Goal: Task Accomplishment & Management: Complete application form

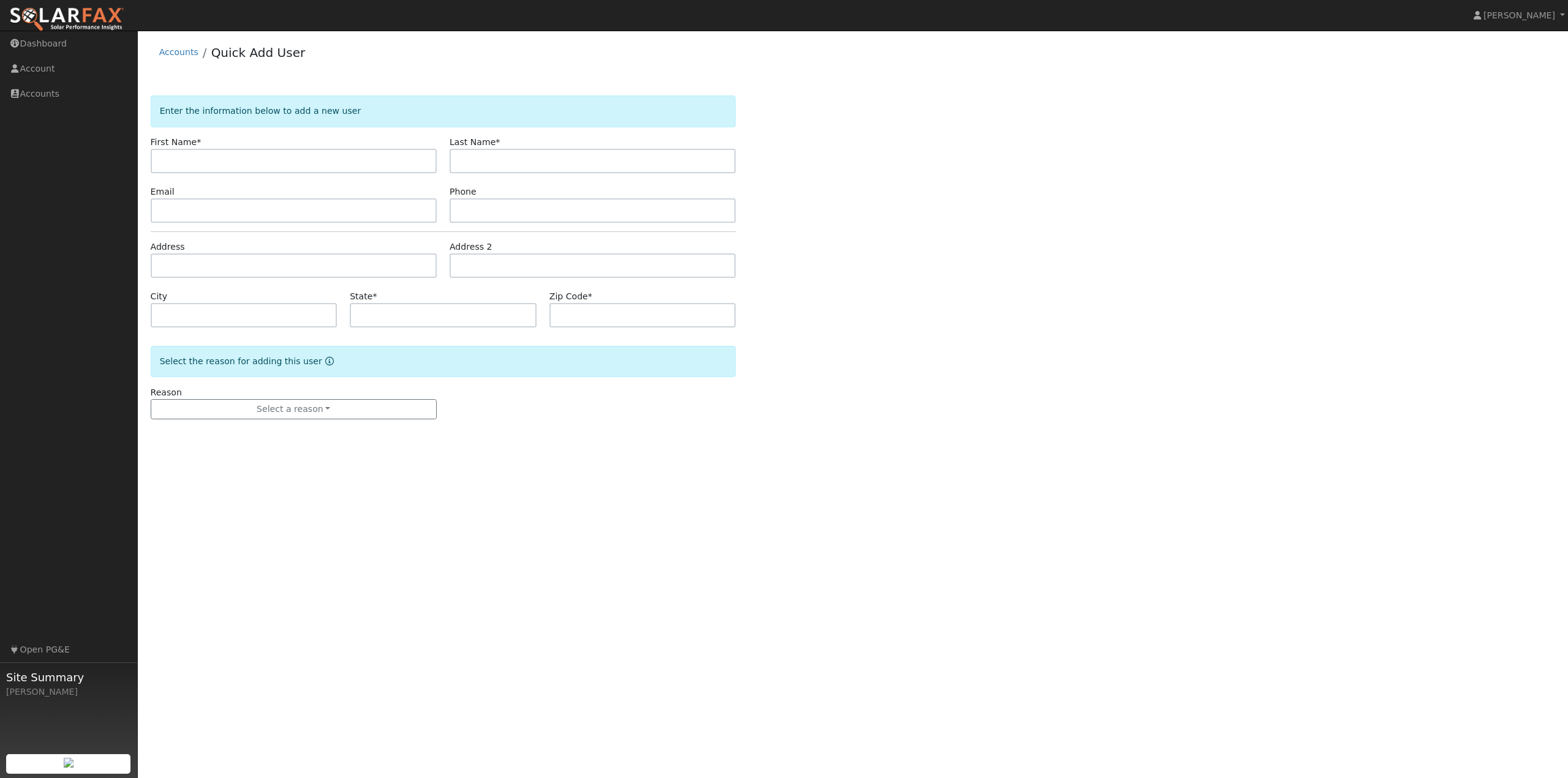
click at [389, 72] on div "Accounts Quick Add User" at bounding box center [853, 55] width 1405 height 37
click at [200, 164] on input "text" at bounding box center [293, 161] width 286 height 24
type input "f"
type input "Francis"
type input "Molloy"
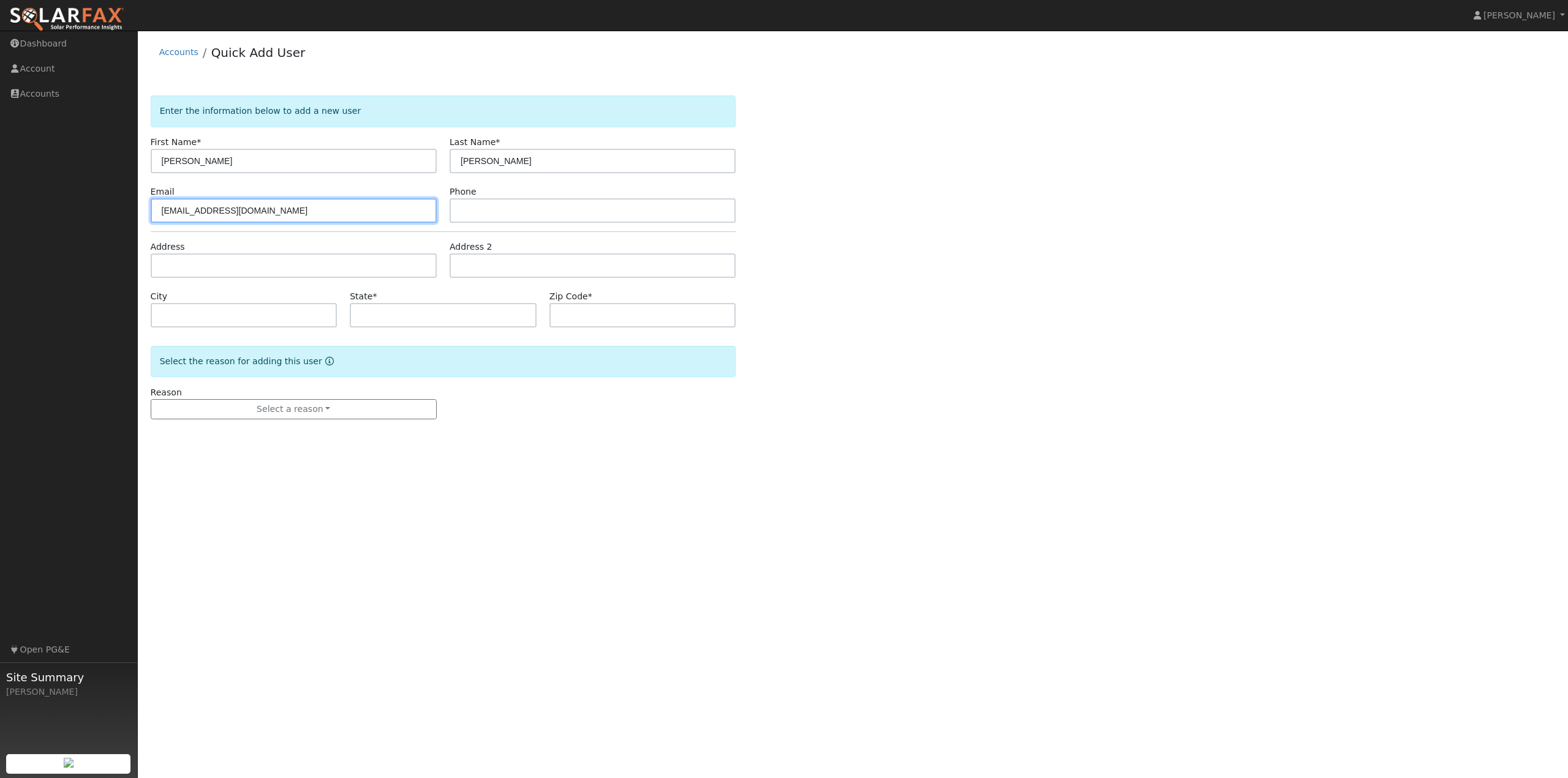
type input "[EMAIL_ADDRESS][DOMAIN_NAME]"
type input "4152607227"
click at [163, 265] on input "text" at bounding box center [293, 266] width 286 height 24
click at [973, 292] on div "Enter the information below to add a new user First Name * Francis Last Name * …" at bounding box center [853, 269] width 1405 height 348
click at [1156, 214] on div "Enter the information below to add a new user First Name * Francis Last Name * …" at bounding box center [853, 269] width 1405 height 348
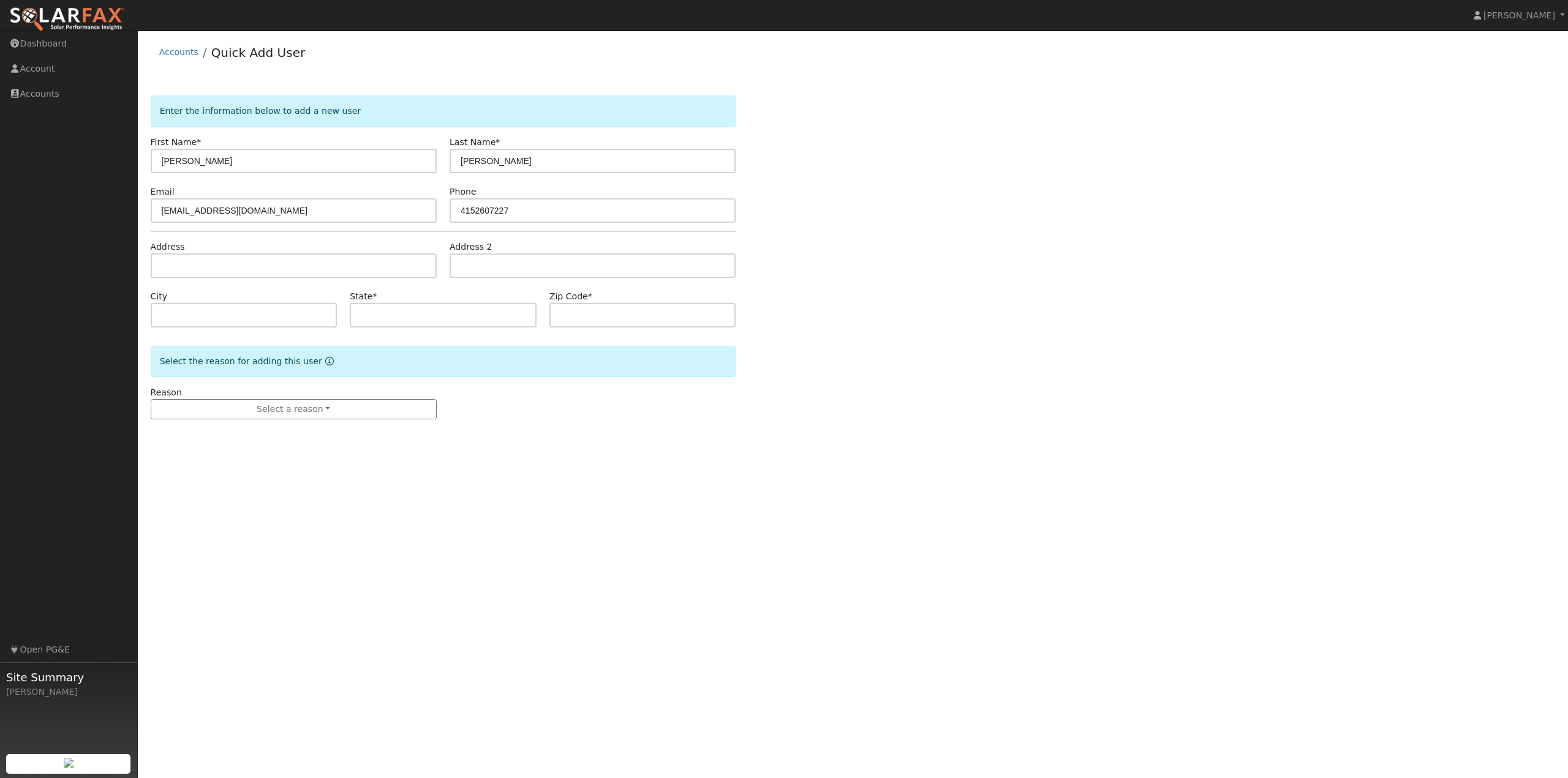
click at [923, 273] on div "Enter the information below to add a new user First Name * Francis Last Name * …" at bounding box center [853, 269] width 1405 height 348
click at [410, 57] on div "Accounts Quick Add User" at bounding box center [853, 55] width 1405 height 37
click at [199, 266] on input "text" at bounding box center [293, 266] width 286 height 24
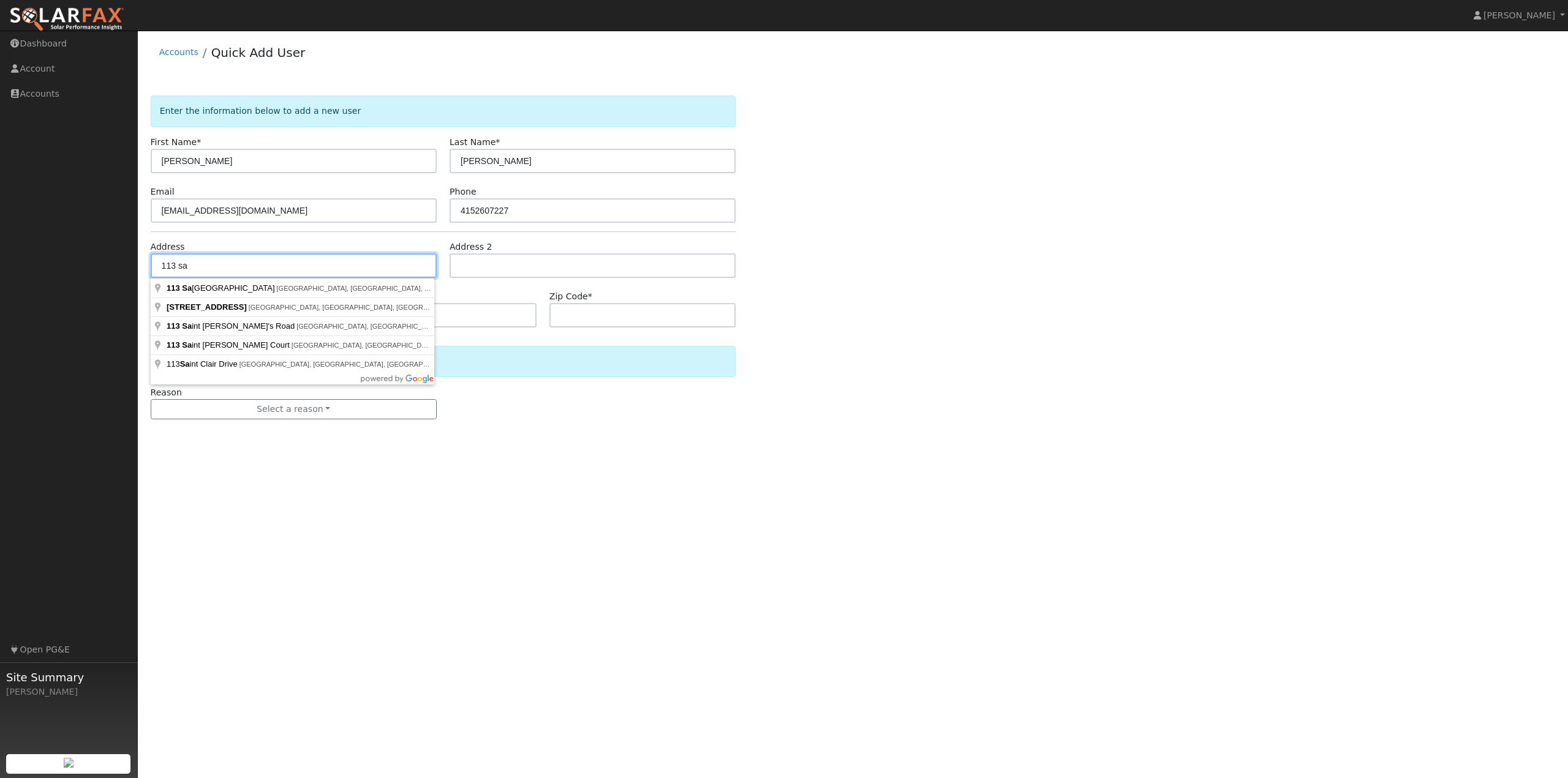
type input "113 sa"
click at [67, 21] on img at bounding box center [67, 20] width 115 height 26
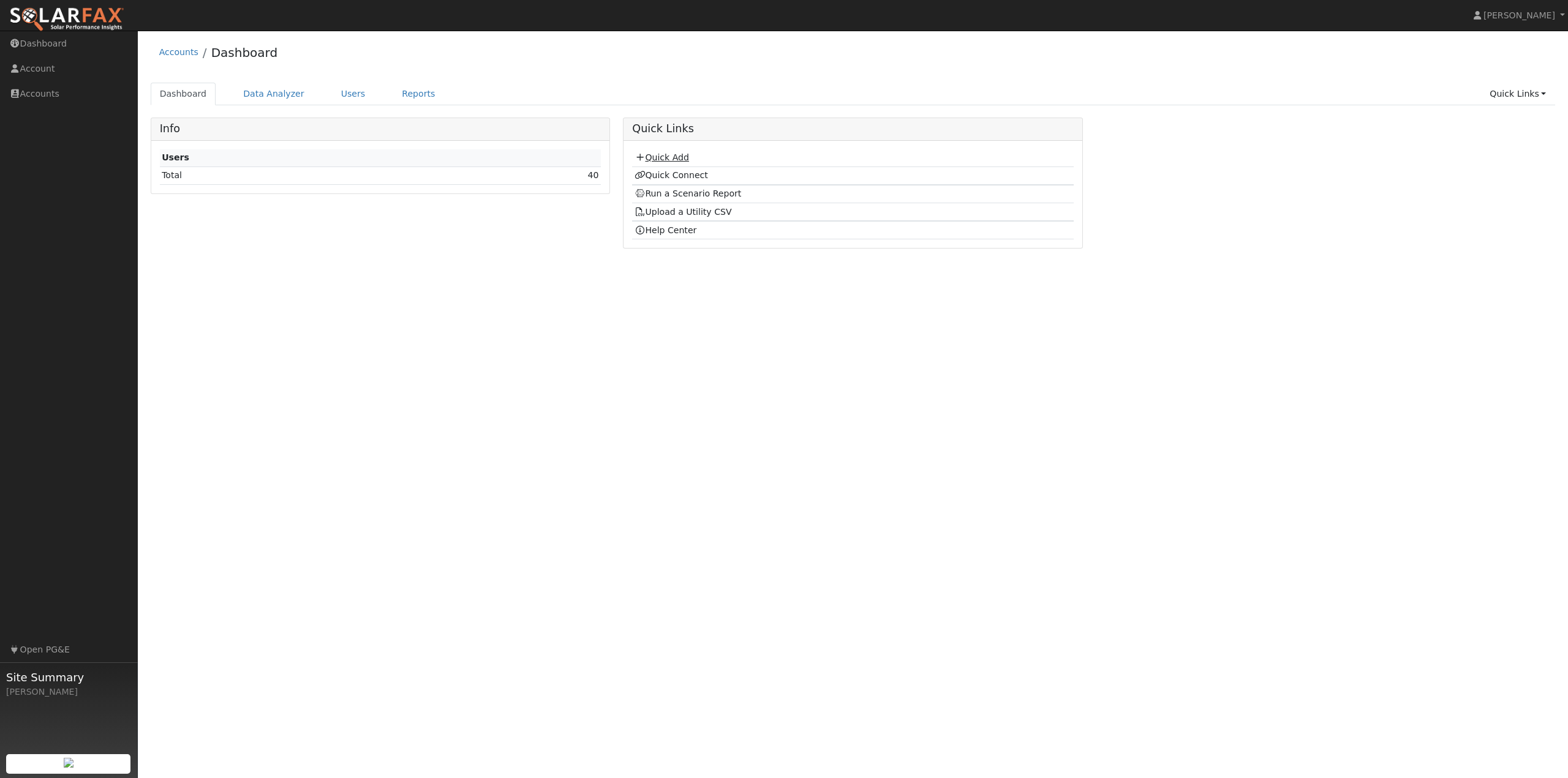
click at [667, 155] on link "Quick Add" at bounding box center [661, 156] width 54 height 9
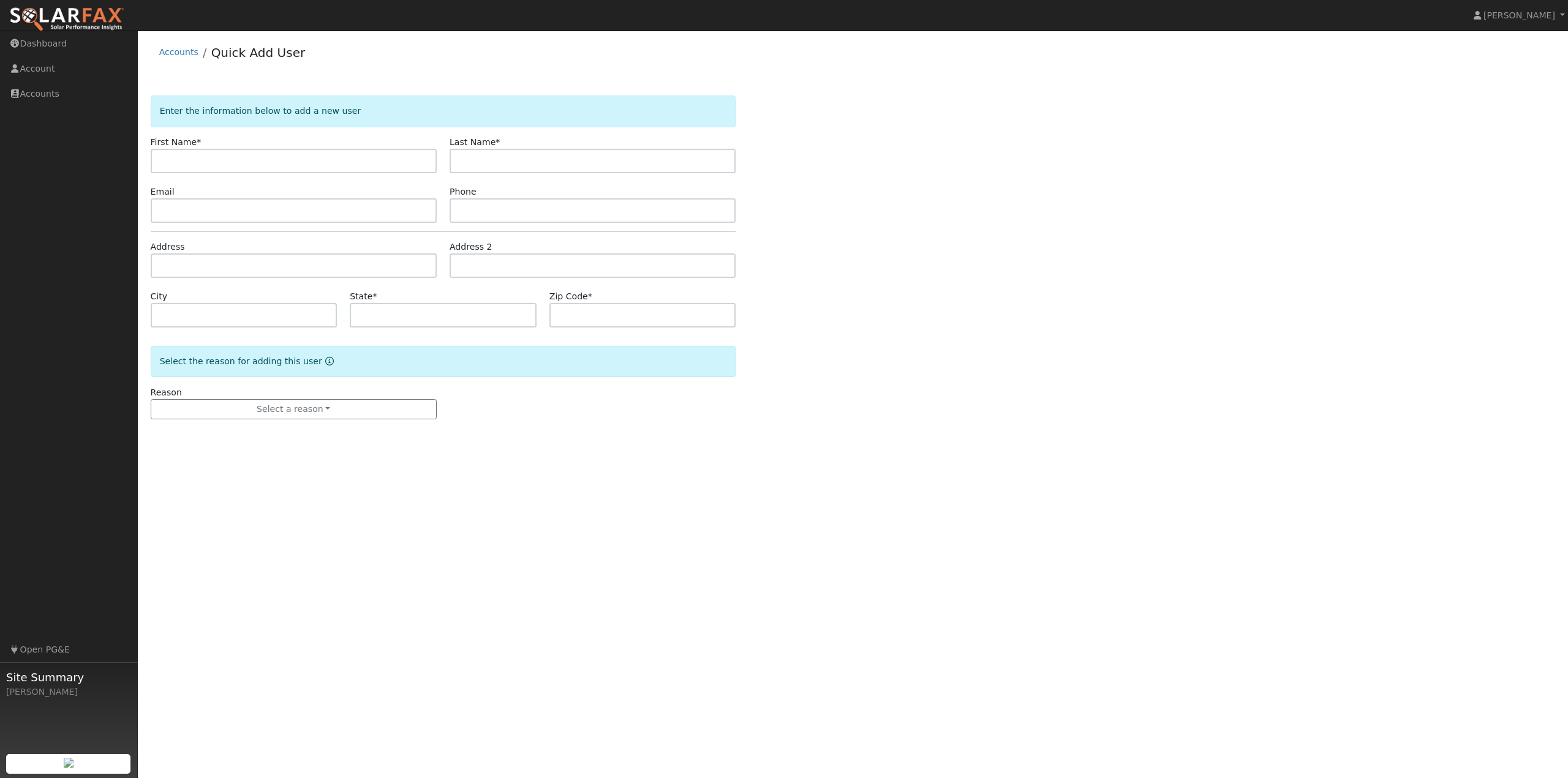
click at [223, 161] on input "text" at bounding box center [293, 161] width 286 height 24
type input "oscar"
type input "r"
type input "[PERSON_NAME]"
click at [220, 211] on input "text" at bounding box center [293, 211] width 286 height 24
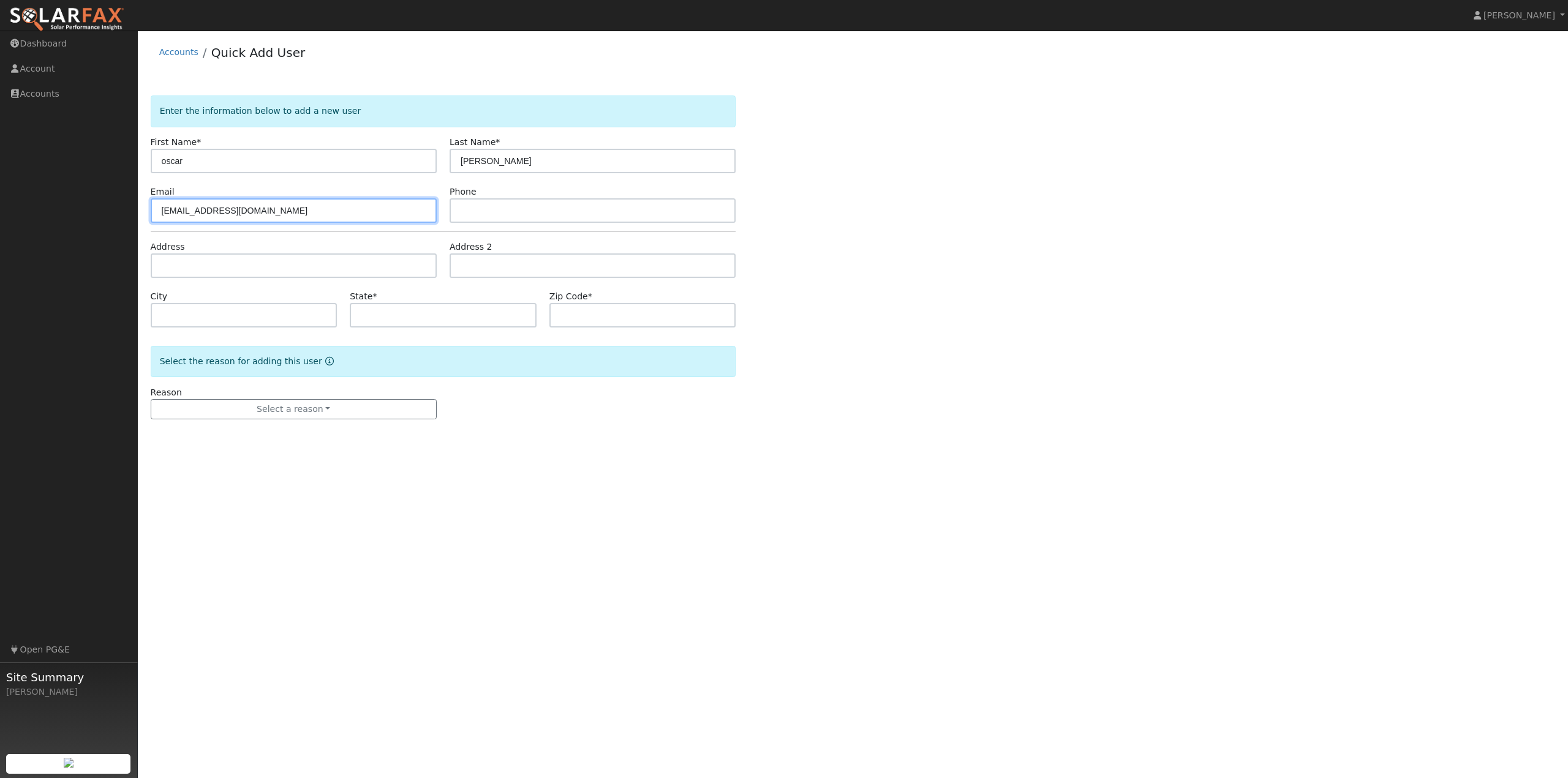
type input "[EMAIL_ADDRESS][DOMAIN_NAME]"
type input "4133343014"
click at [225, 261] on input "text" at bounding box center [293, 266] width 286 height 24
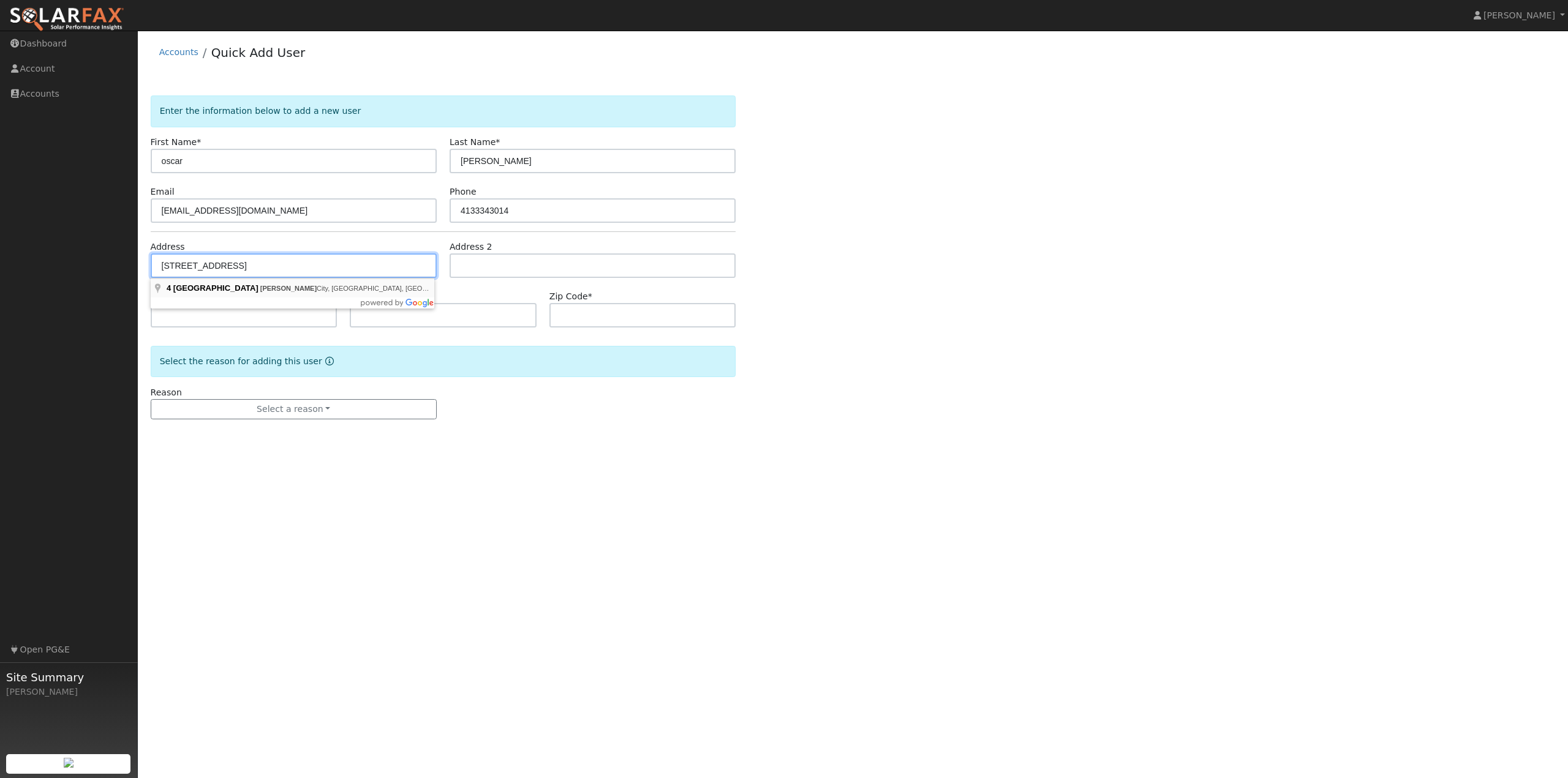
type input "[STREET_ADDRESS]"
type input "[GEOGRAPHIC_DATA]"
type input "CA"
type input "94014"
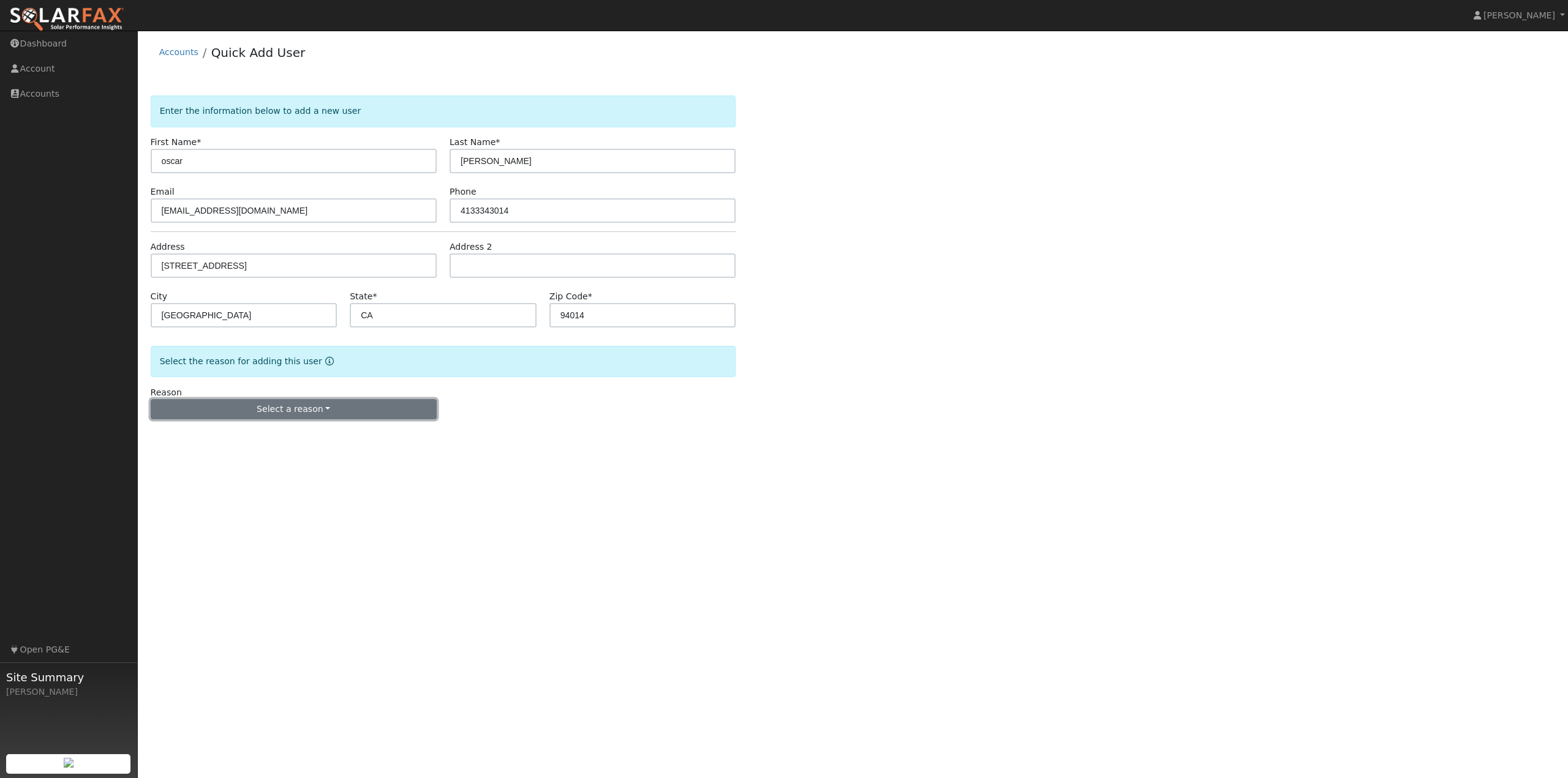
click at [345, 407] on button "Select a reason" at bounding box center [293, 409] width 286 height 21
click at [212, 453] on link "New customer adding solar" at bounding box center [218, 452] width 135 height 17
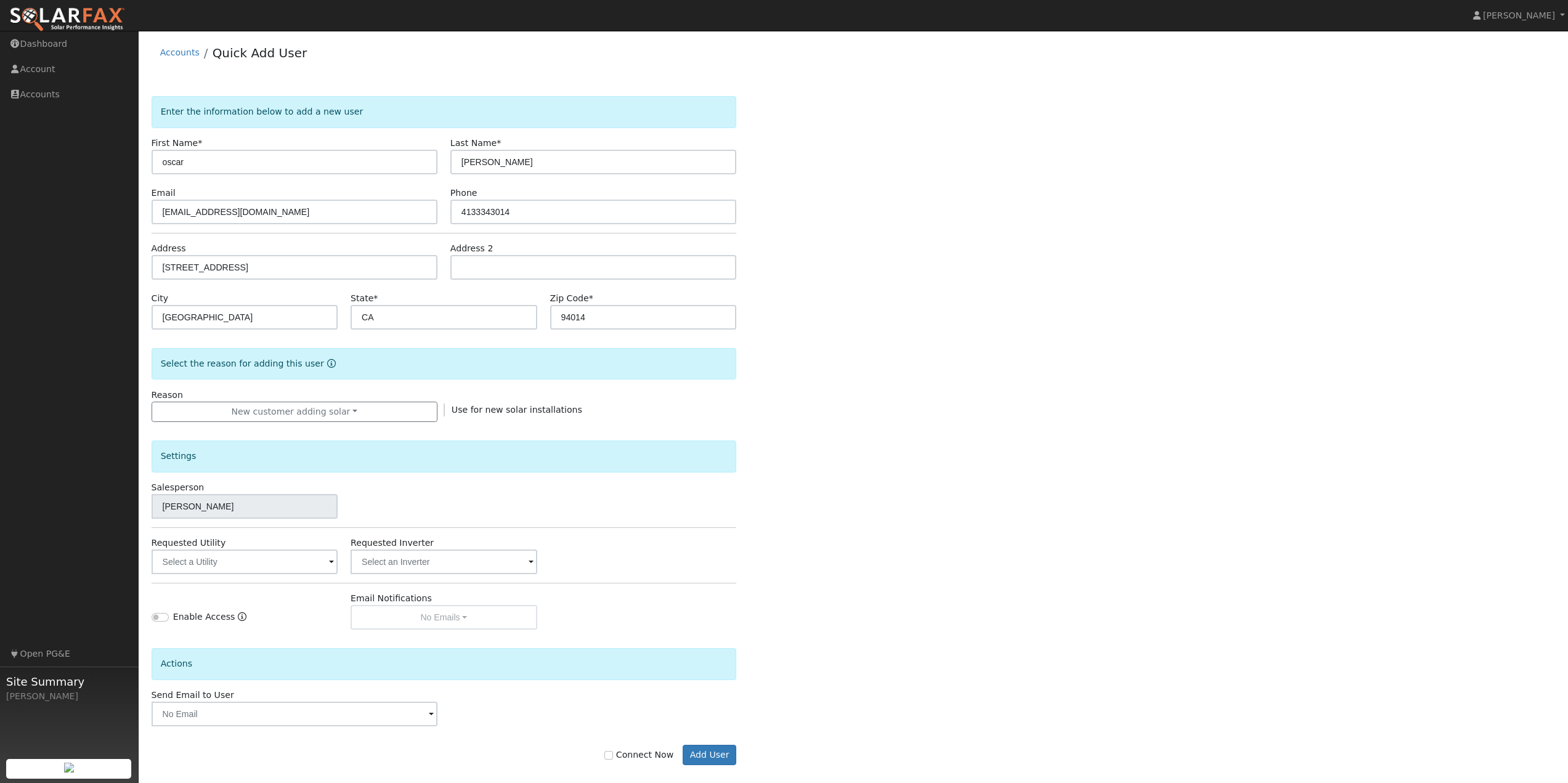
click at [490, 500] on div "Salesperson [PERSON_NAME]" at bounding box center [444, 499] width 598 height 37
click at [217, 566] on input "text" at bounding box center [244, 562] width 186 height 24
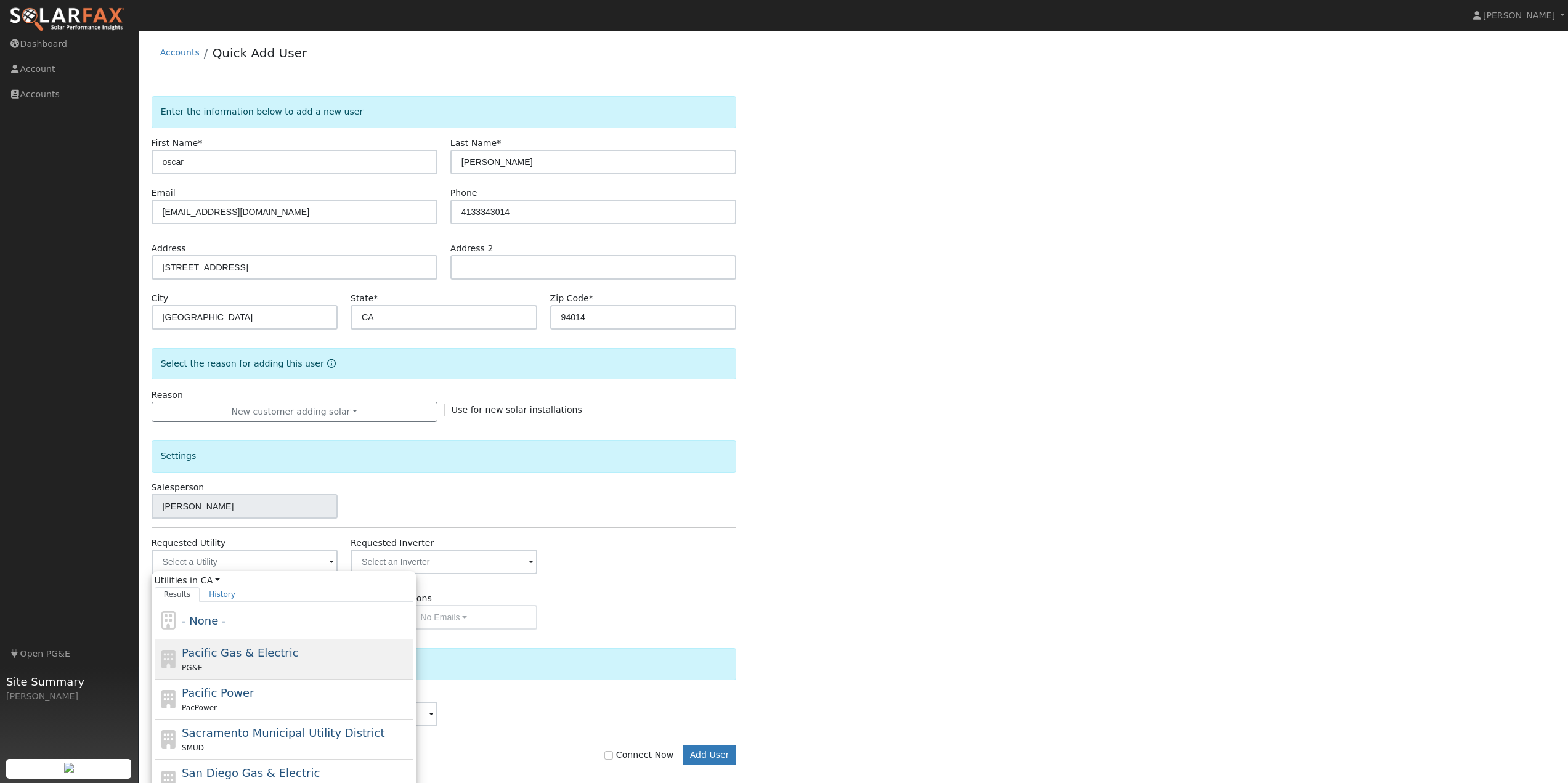
click at [214, 665] on div "PG&E" at bounding box center [296, 667] width 228 height 13
type input "Pacific Gas & Electric"
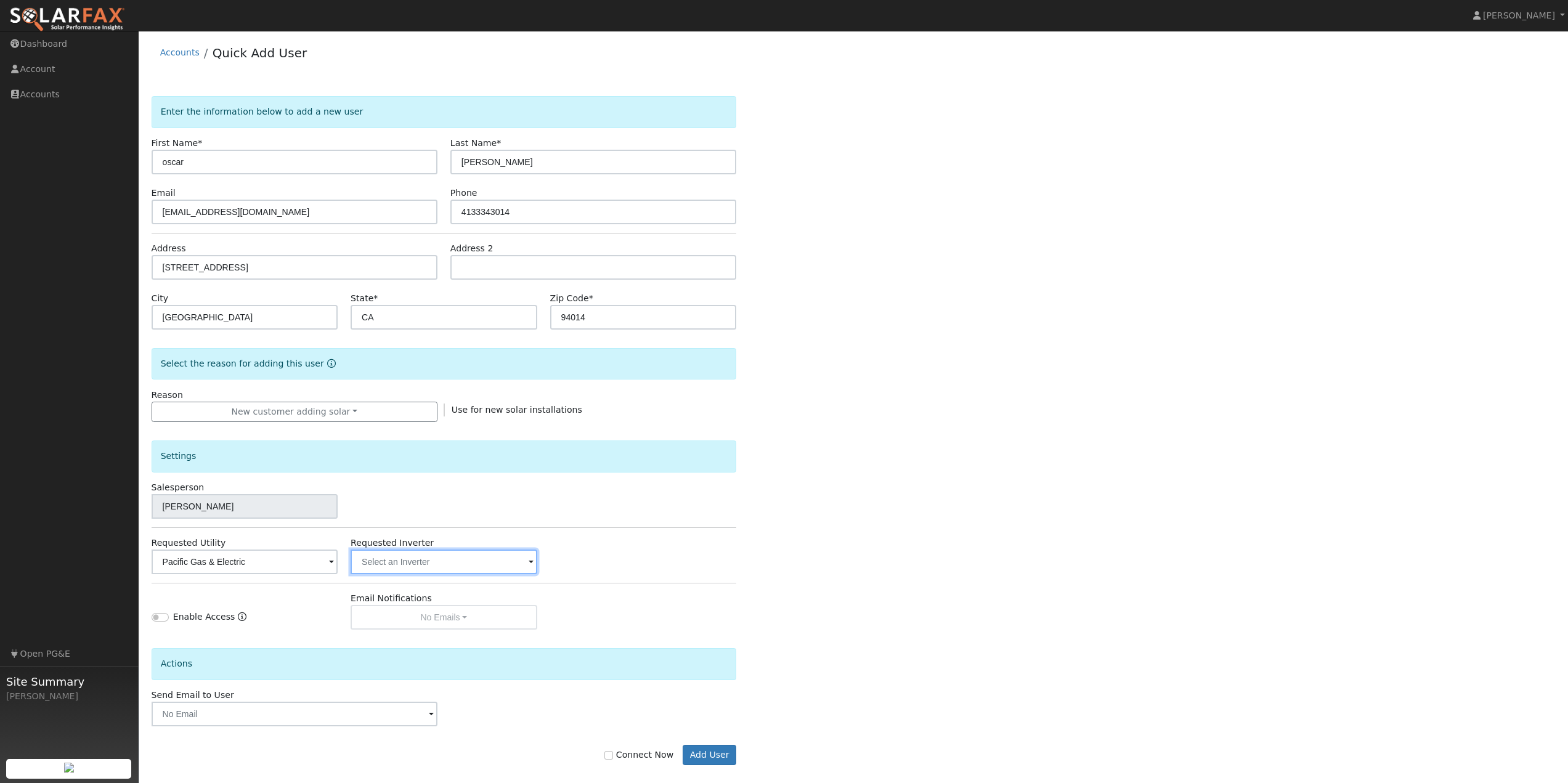
click at [423, 567] on input "text" at bounding box center [443, 562] width 186 height 24
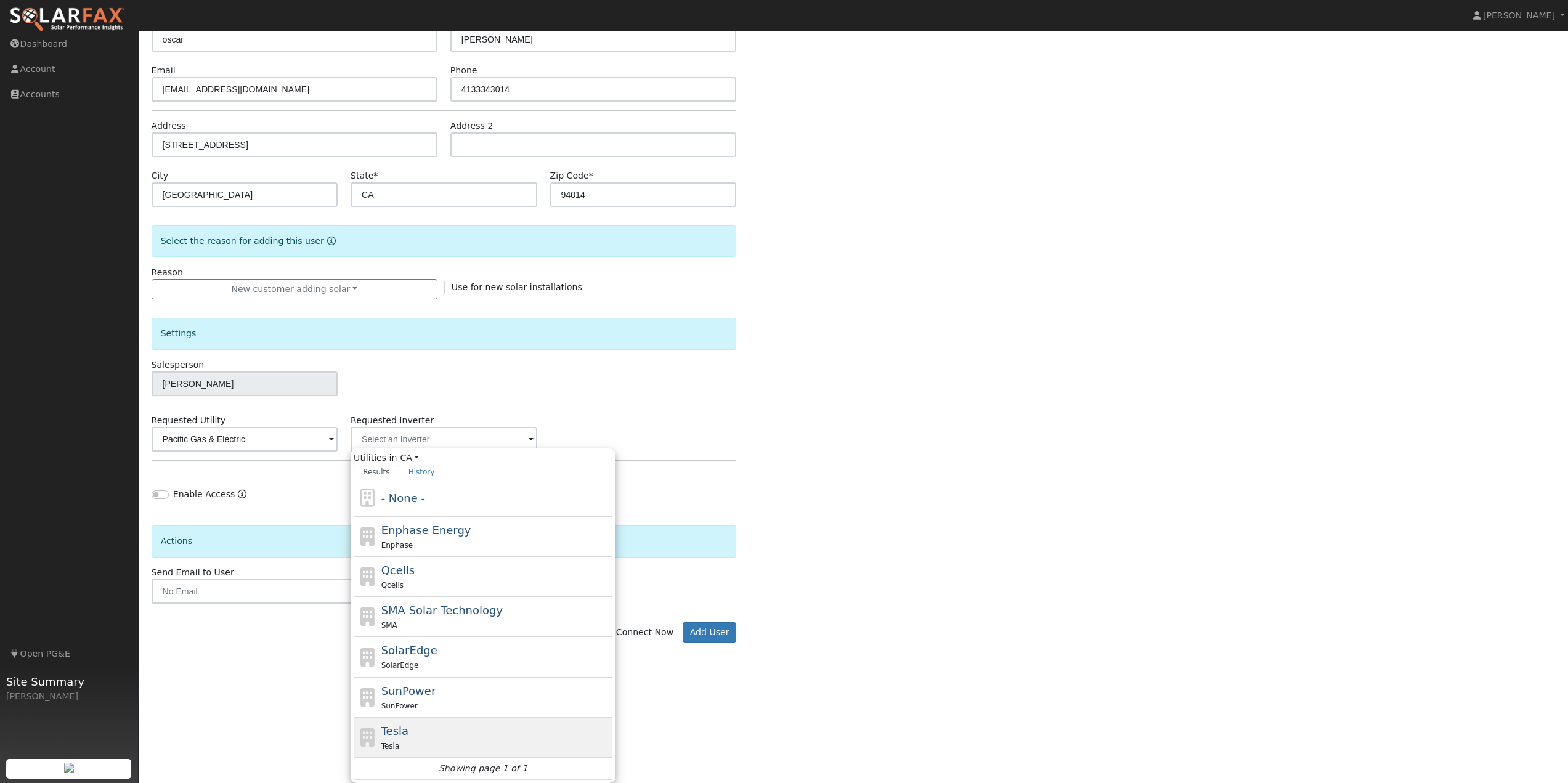
click at [451, 742] on div "Tesla" at bounding box center [496, 746] width 228 height 13
type input "Tesla"
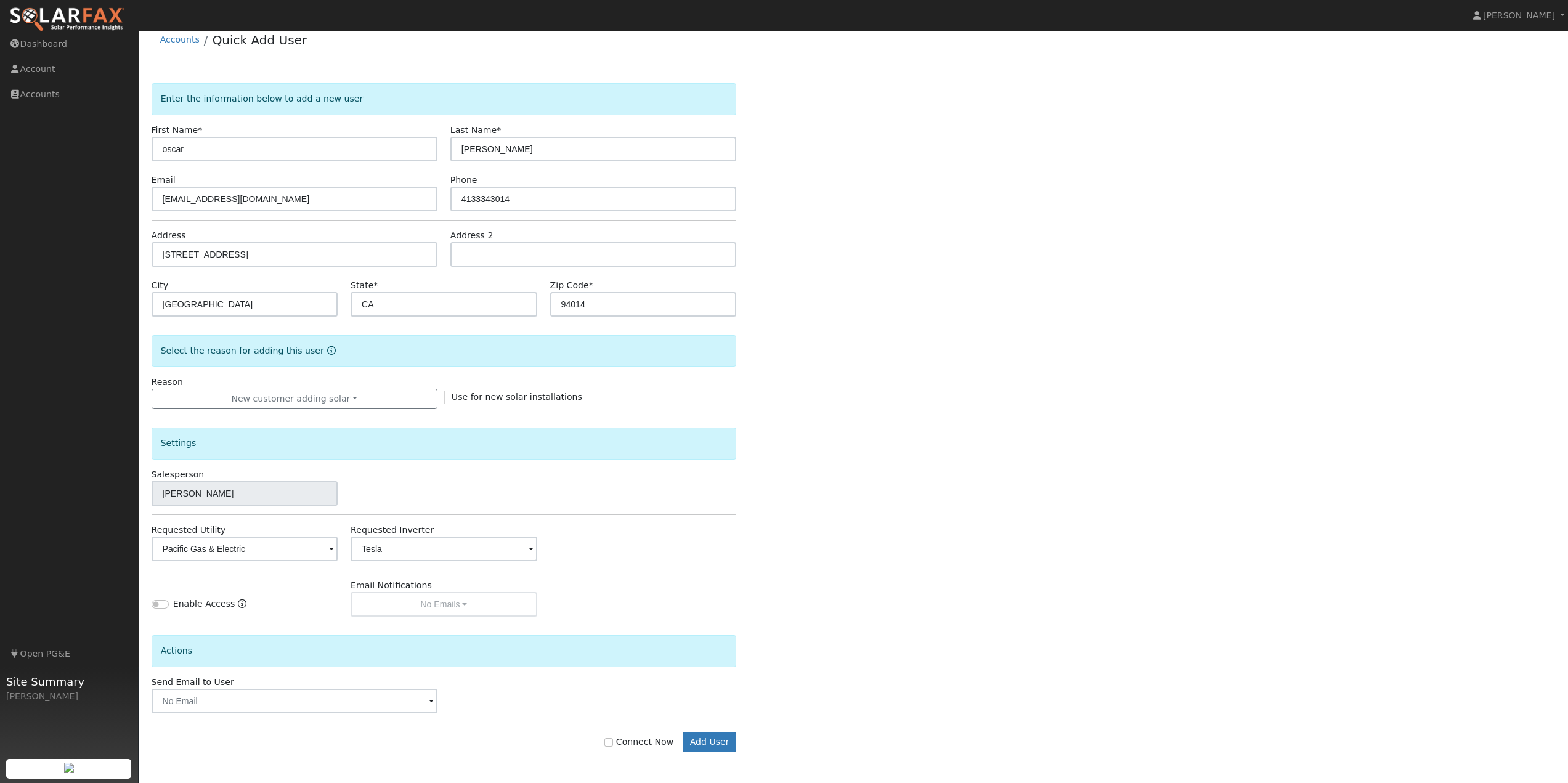
click at [776, 506] on div "Enter the information below to add a new user First Name * oscar Last Name * po…" at bounding box center [854, 430] width 1405 height 694
click at [625, 604] on div "Enable Access Email Notifications No Emails No Emails Weekly Emails Monthly Ema…" at bounding box center [444, 598] width 598 height 37
click at [613, 743] on input "Connect Now" at bounding box center [609, 742] width 9 height 9
checkbox input "true"
click at [831, 640] on div "Enter the information below to add a new user First Name * oscar Last Name * po…" at bounding box center [854, 430] width 1405 height 694
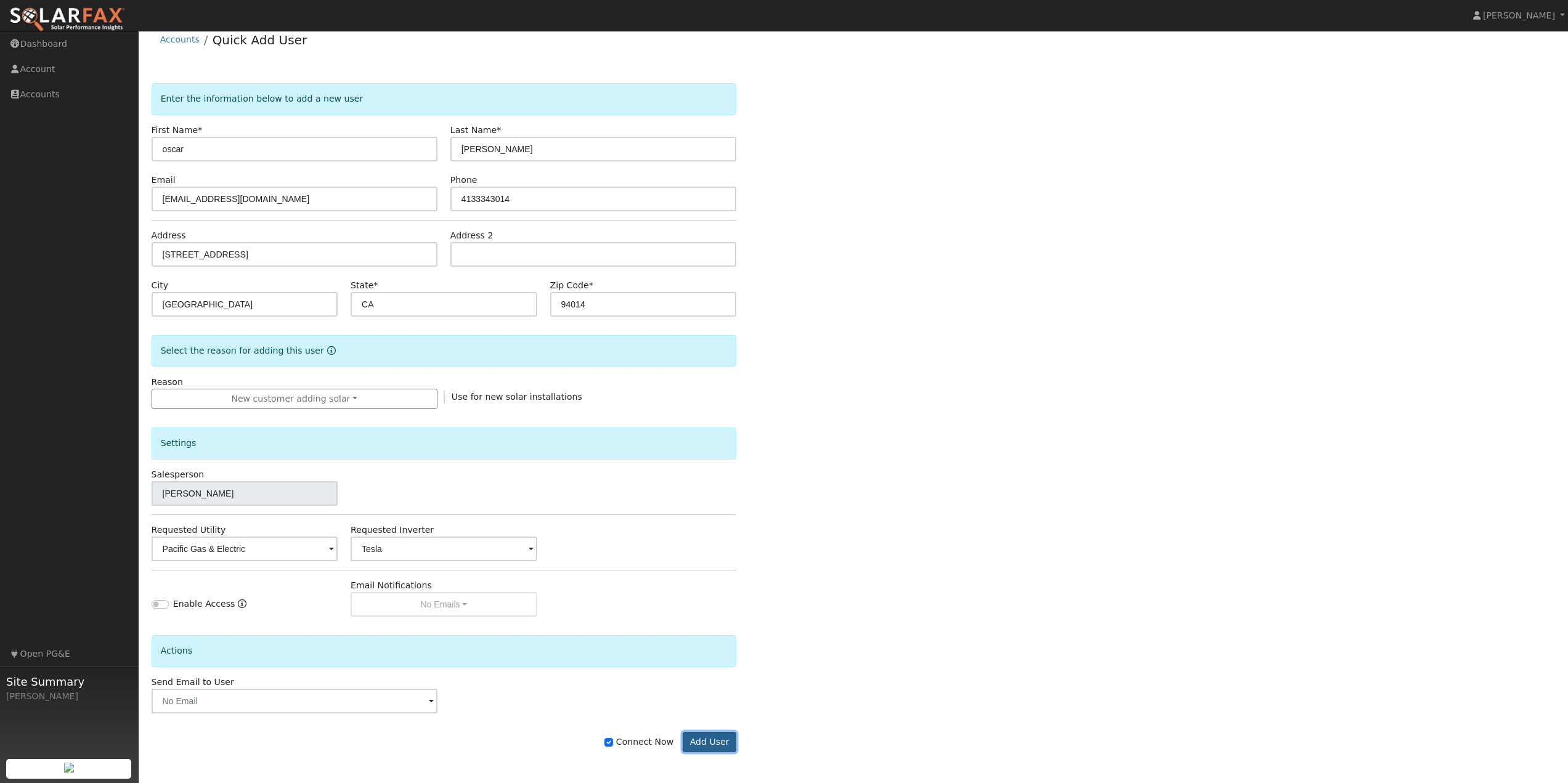
click at [720, 745] on button "Add User" at bounding box center [709, 742] width 54 height 21
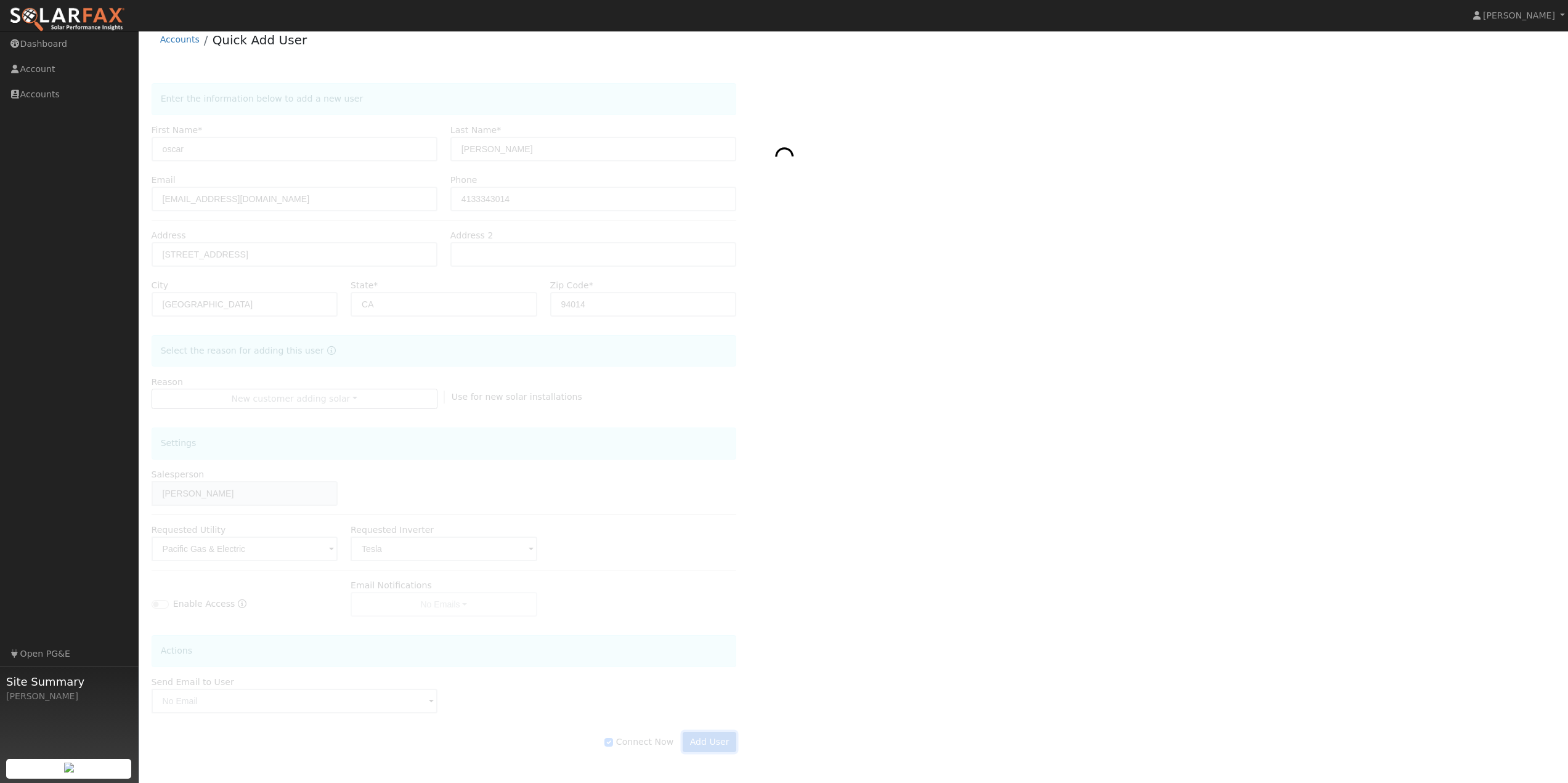
scroll to position [0, 0]
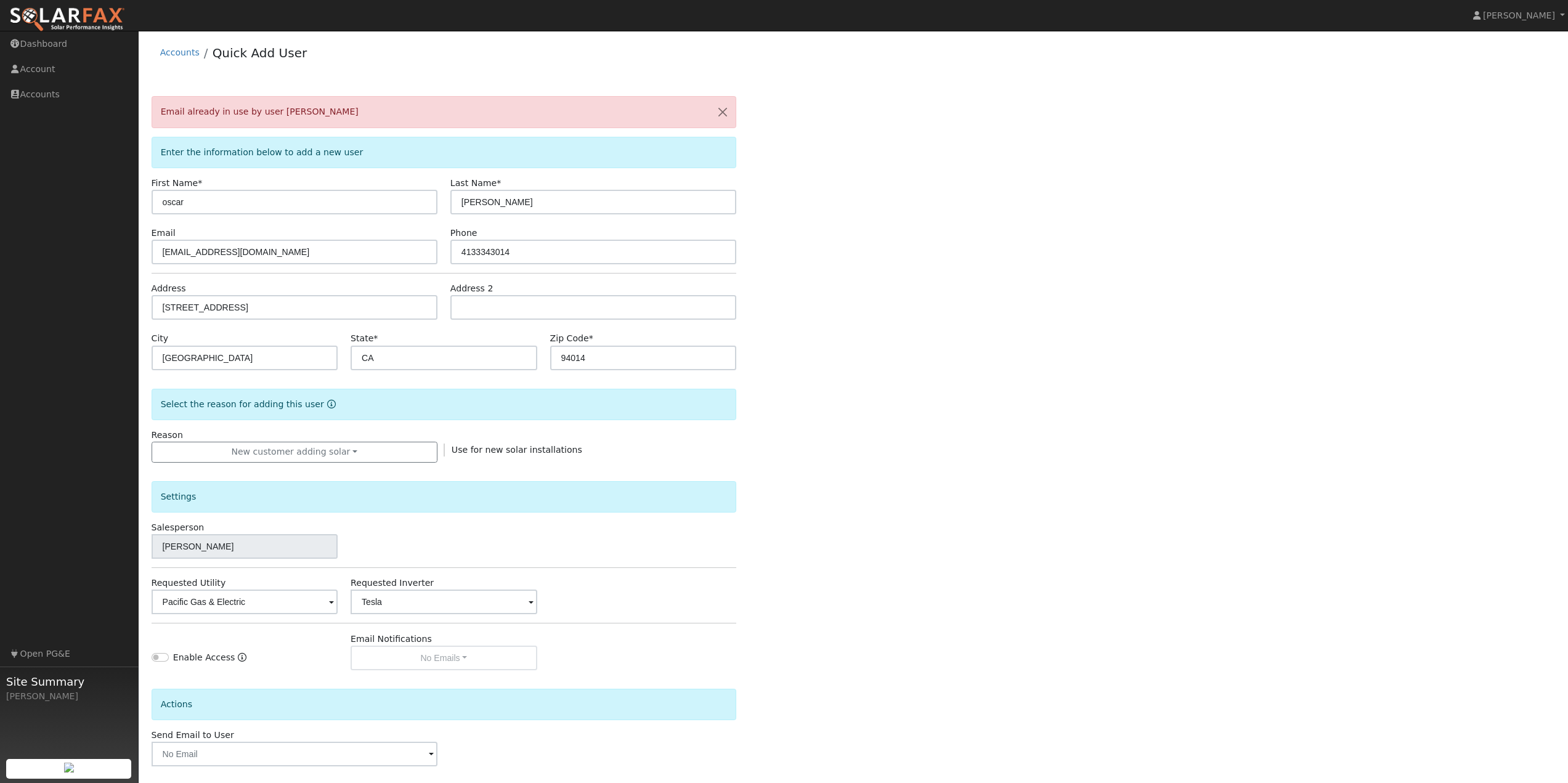
click at [377, 63] on div "Accounts Quick Add User" at bounding box center [854, 55] width 1405 height 37
drag, startPoint x: 277, startPoint y: 258, endPoint x: 27, endPoint y: 256, distance: 250.0
click at [25, 255] on div "installed Garrett Lewis Garrett Lewis Profile Help Center Terms Of Service See …" at bounding box center [784, 434] width 1568 height 806
click at [195, 259] on input "g" at bounding box center [294, 252] width 286 height 24
type input "glewis336@gmail.com"
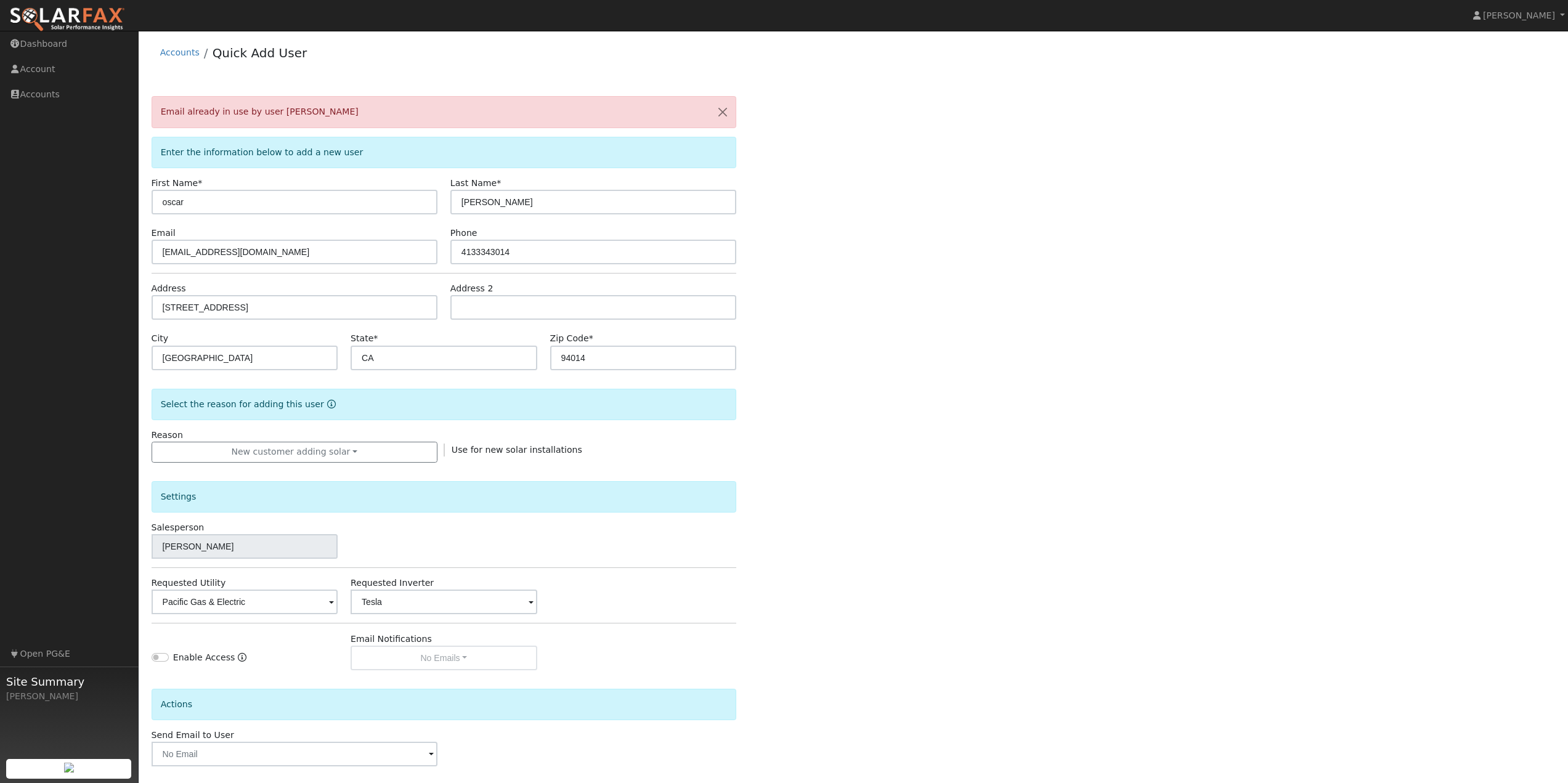
click at [869, 337] on div "Email already in use by user Betty Leone Enter the information below to add a n…" at bounding box center [854, 463] width 1405 height 734
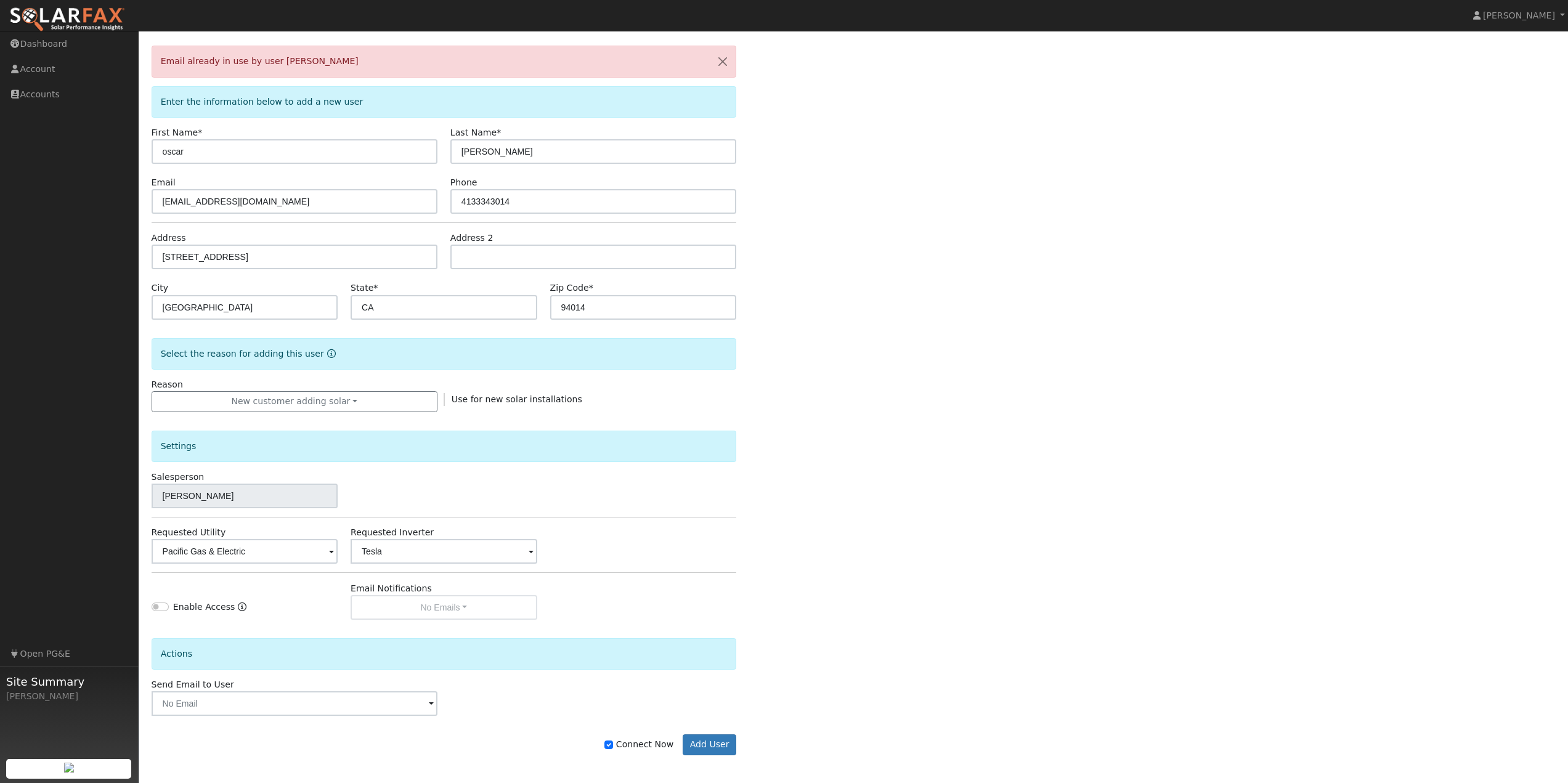
scroll to position [54, 0]
click at [717, 749] on button "Add User" at bounding box center [709, 742] width 54 height 21
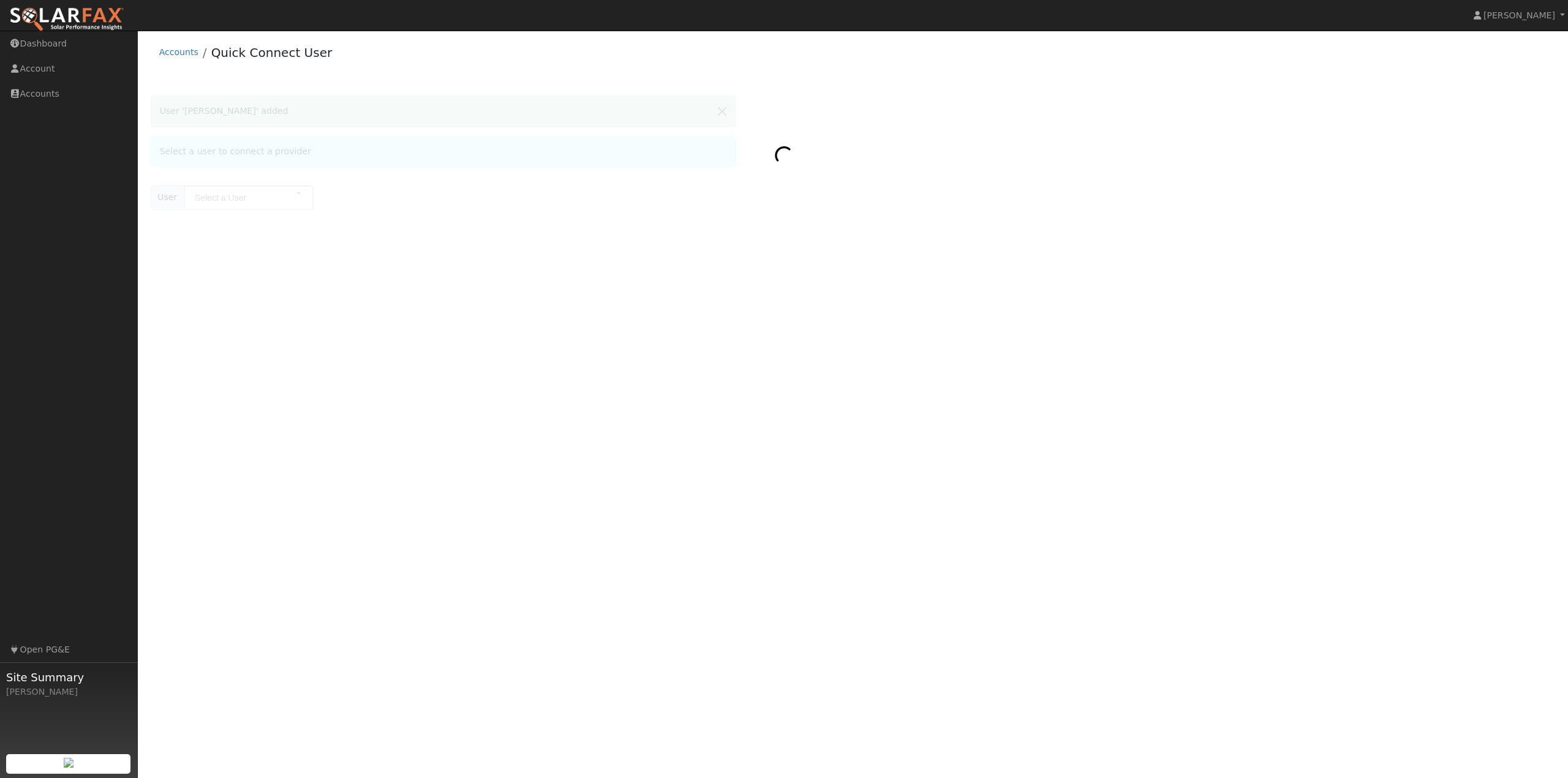
type input "[PERSON_NAME]"
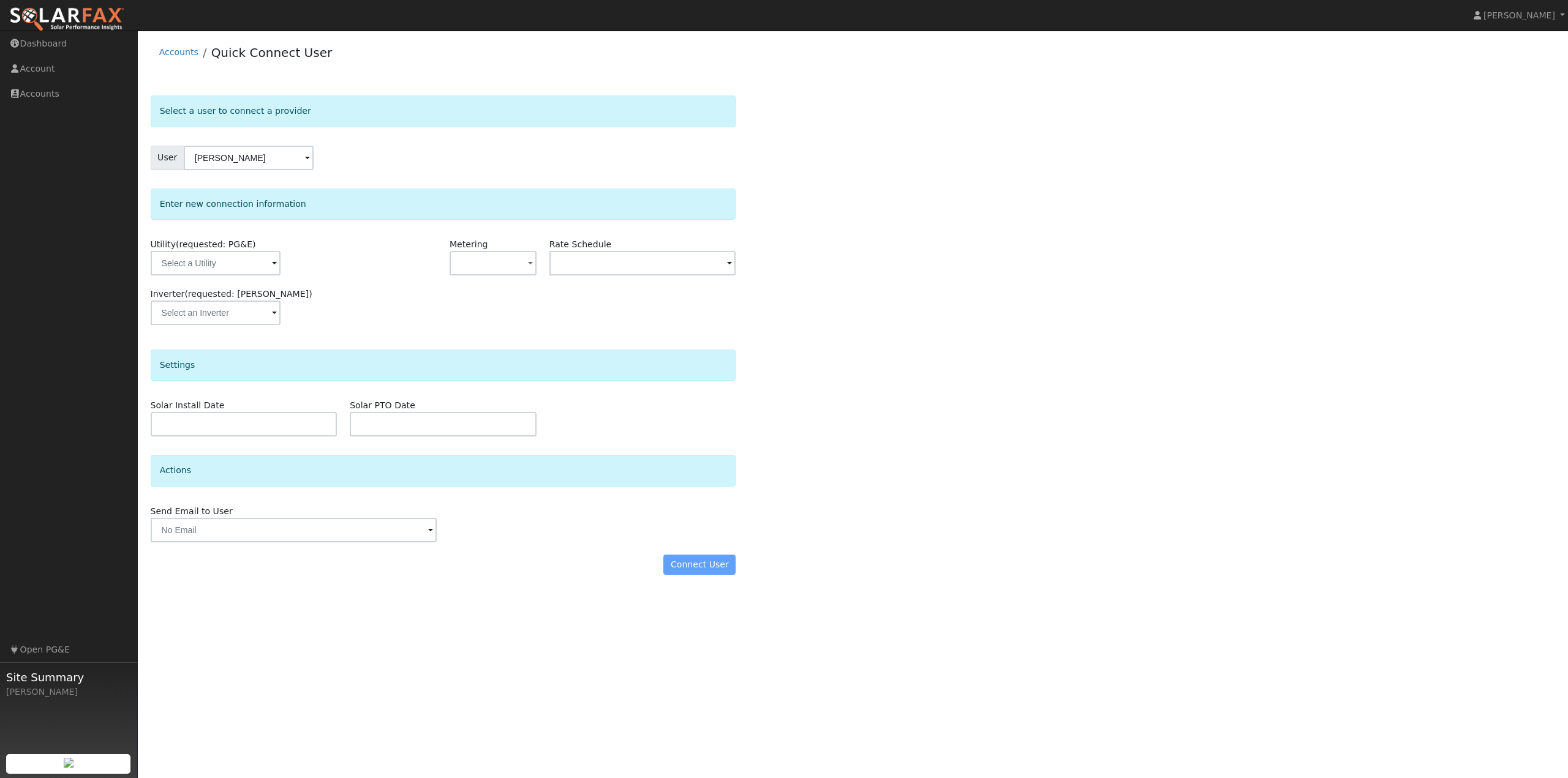
click at [989, 254] on div "Select a user to connect a provider User [PERSON_NAME] Account Default Account …" at bounding box center [853, 341] width 1405 height 492
click at [236, 258] on input "text" at bounding box center [215, 263] width 130 height 24
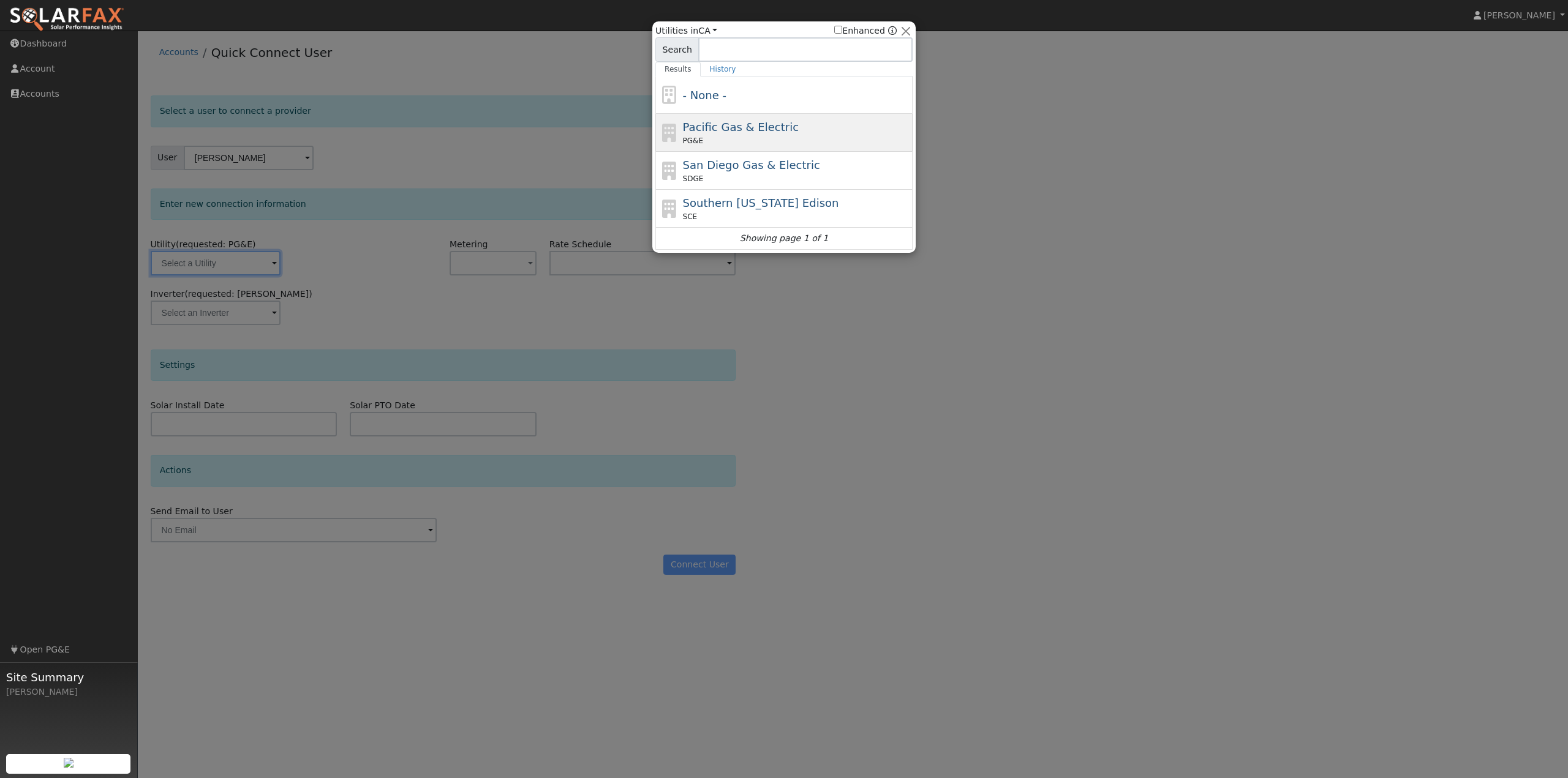
drag, startPoint x: 749, startPoint y: 140, endPoint x: 651, endPoint y: 233, distance: 135.1
click at [749, 140] on div "PG&E" at bounding box center [796, 140] width 227 height 11
type input "PG&E"
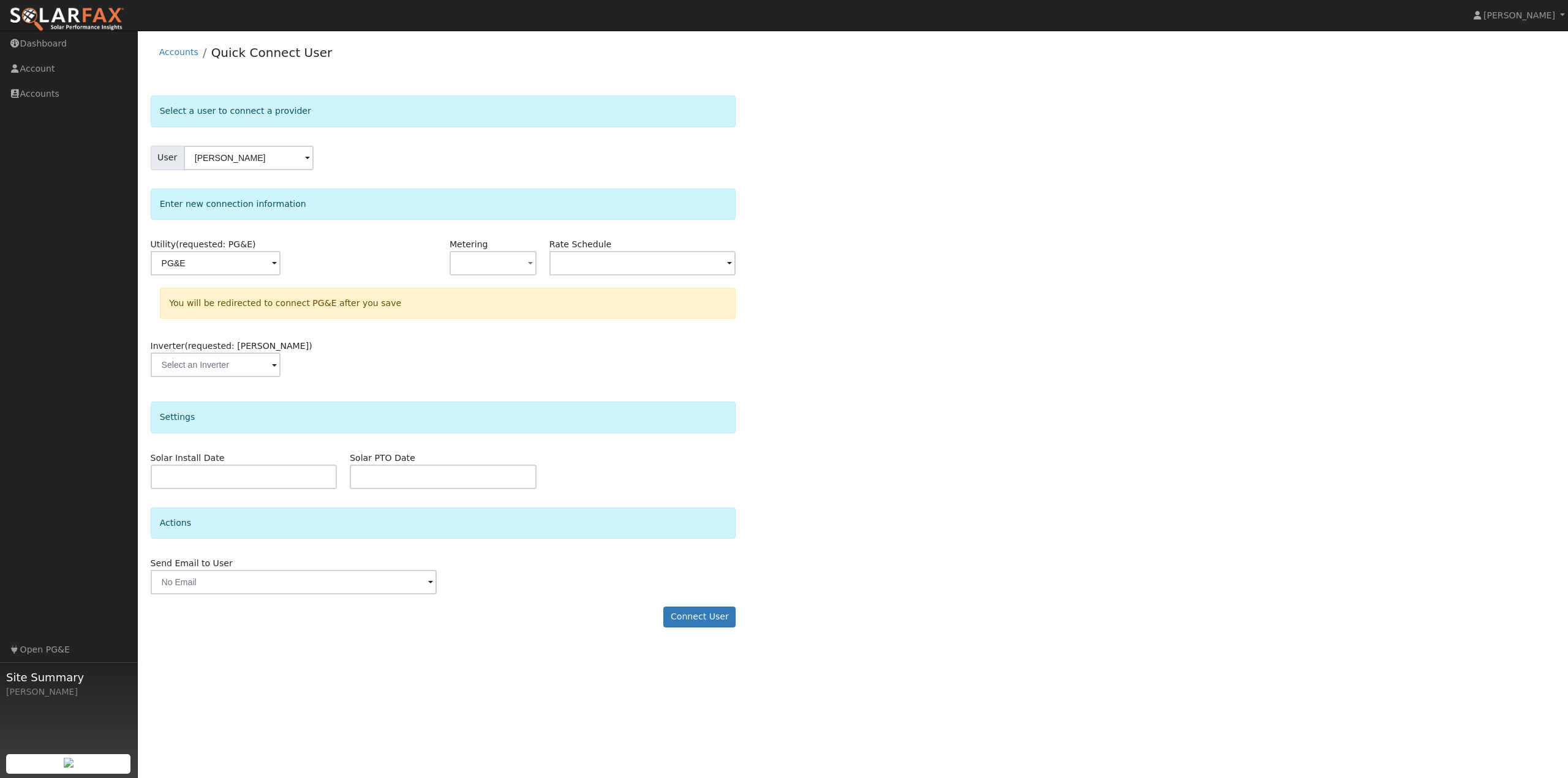
click at [470, 329] on div "Utility (requested: PG&E) PG&E Metering - None - NEM NBT Rate Schedule You will…" at bounding box center [443, 314] width 585 height 152
click at [512, 266] on button "button" at bounding box center [493, 263] width 87 height 24
click at [479, 311] on link "NEM" at bounding box center [493, 308] width 85 height 17
click at [633, 340] on div "Inverter (requested: [PERSON_NAME])" at bounding box center [443, 364] width 598 height 50
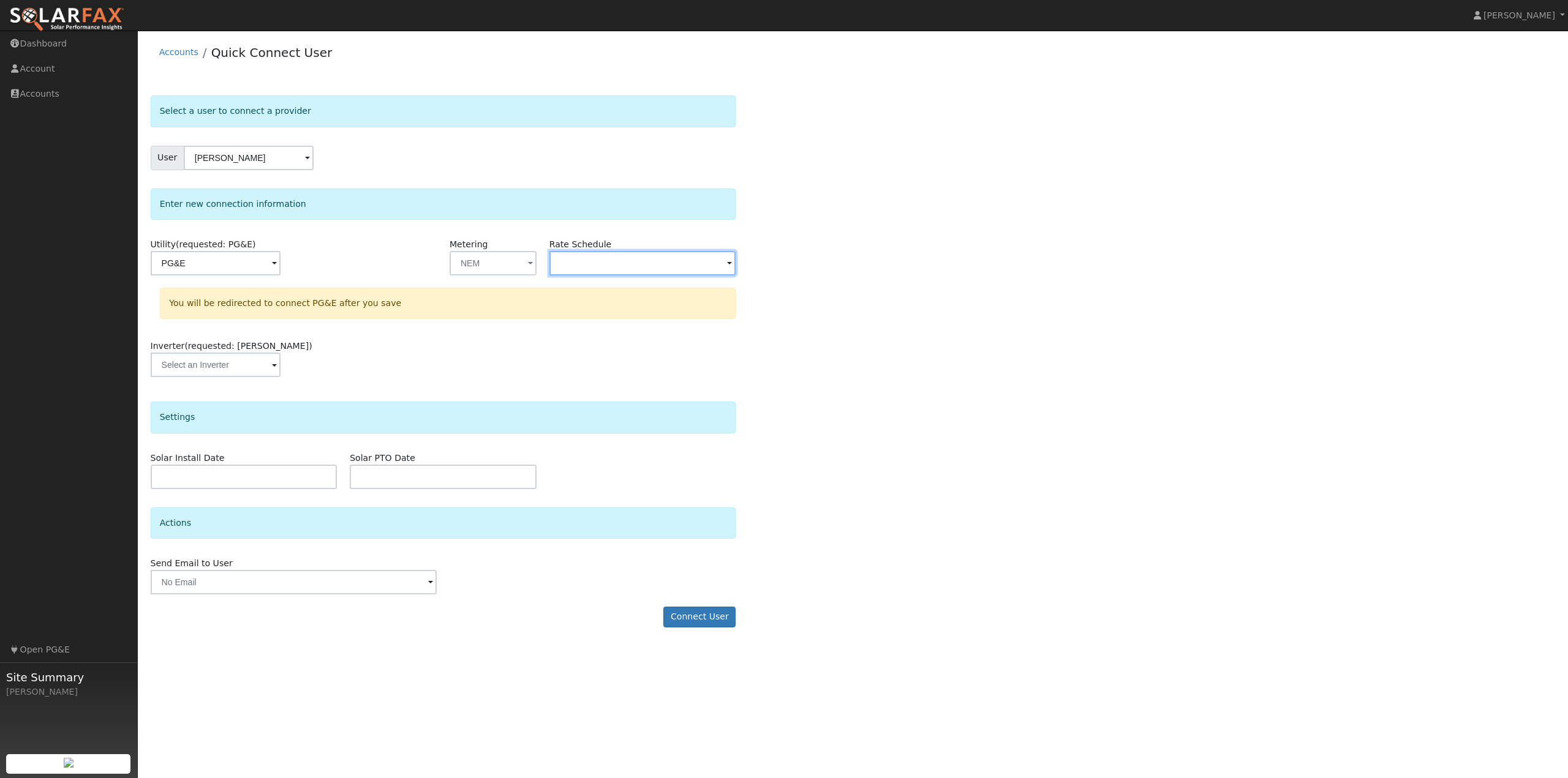
click at [598, 258] on input "text" at bounding box center [642, 263] width 187 height 24
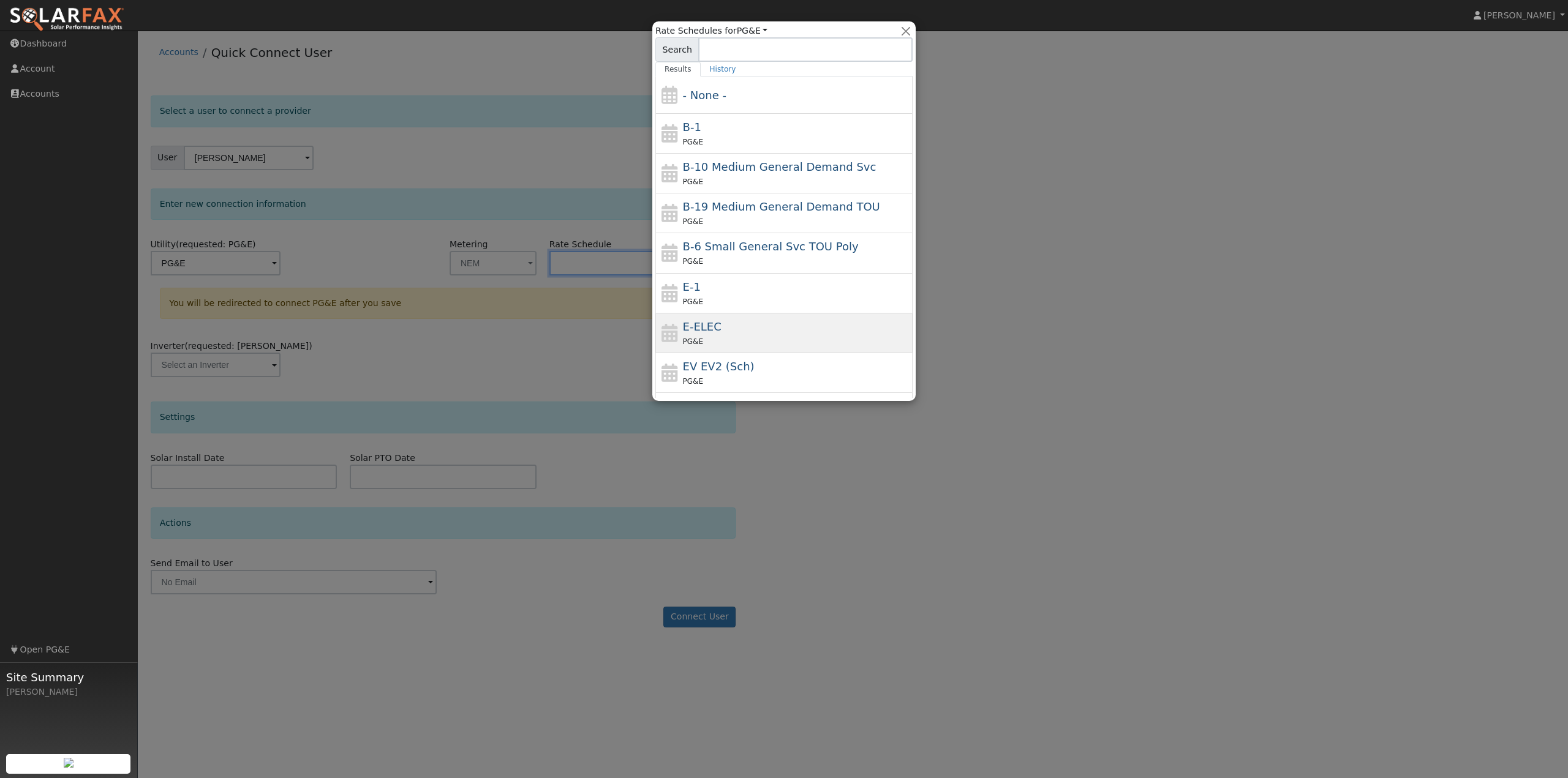
click at [713, 338] on div "PG&E" at bounding box center [796, 341] width 227 height 13
type input "E-ELEC"
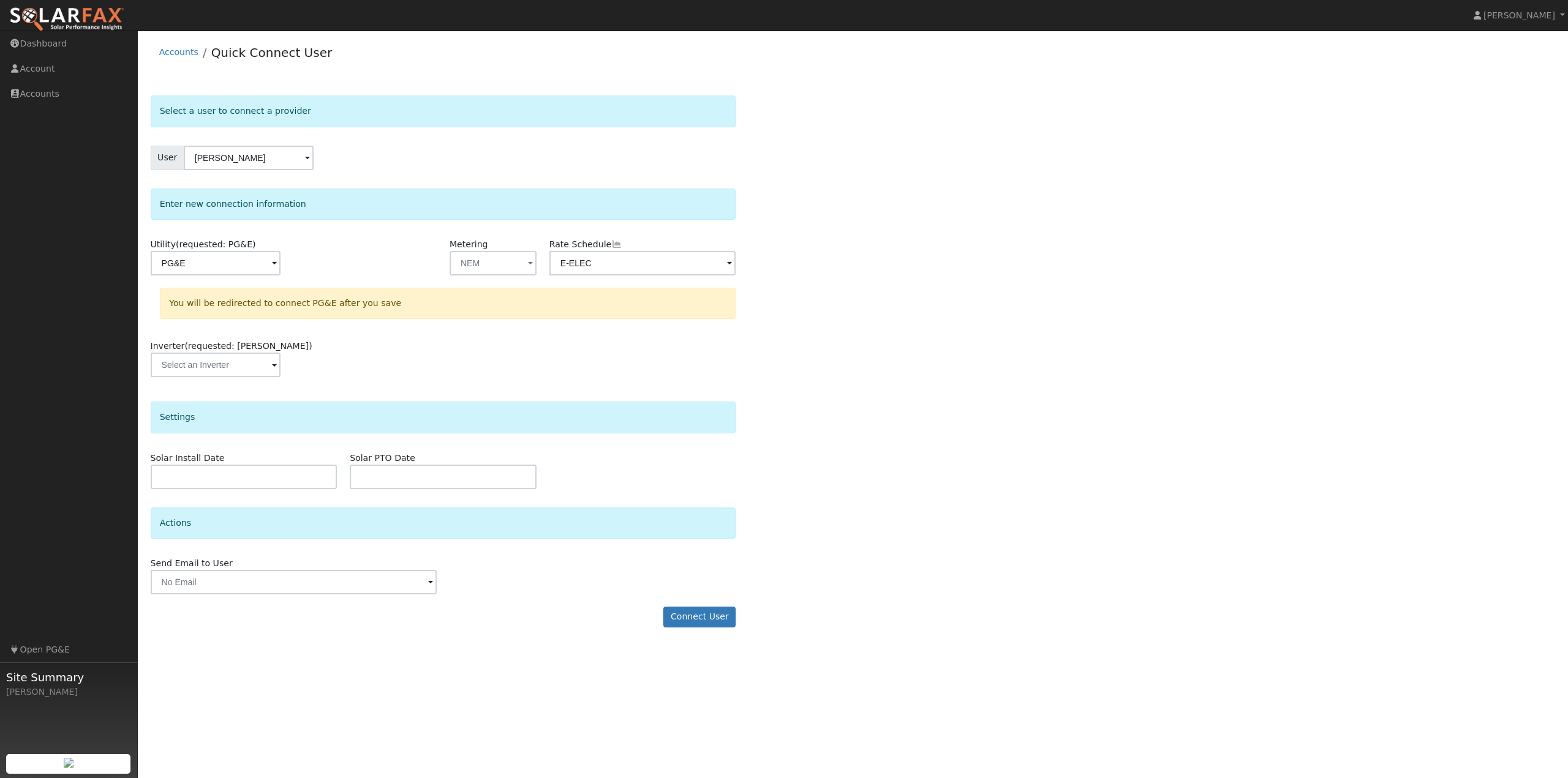
click at [979, 459] on div "Select a user to connect a provider User [PERSON_NAME] Account Default Account …" at bounding box center [853, 367] width 1405 height 544
click at [791, 565] on div "Select a user to connect a provider User [PERSON_NAME] Account Default Account …" at bounding box center [853, 367] width 1405 height 544
click at [849, 625] on div "Select a user to connect a provider User [PERSON_NAME] Account Default Account …" at bounding box center [853, 367] width 1405 height 544
click at [742, 677] on div "User Profile First name Last name Email Email Notifications No Emails No Emails…" at bounding box center [852, 405] width 1430 height 748
click at [714, 623] on button "Connect User" at bounding box center [700, 617] width 72 height 21
